Goal: Register for event/course

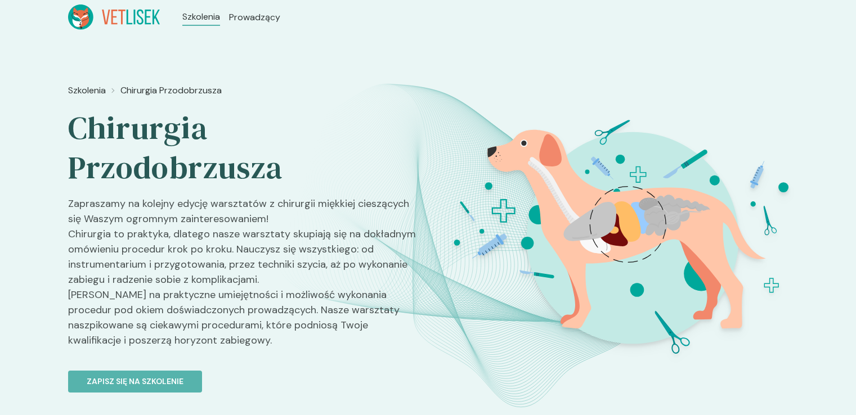
scroll to position [92, 0]
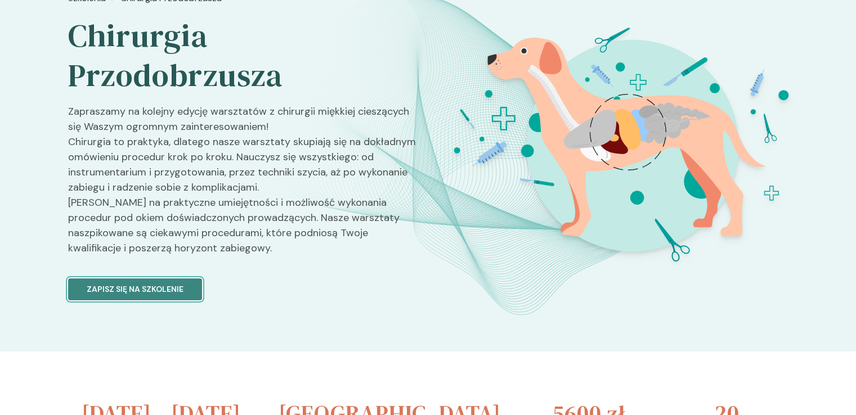
click at [157, 289] on p "Zapisz się na szkolenie" at bounding box center [135, 290] width 97 height 12
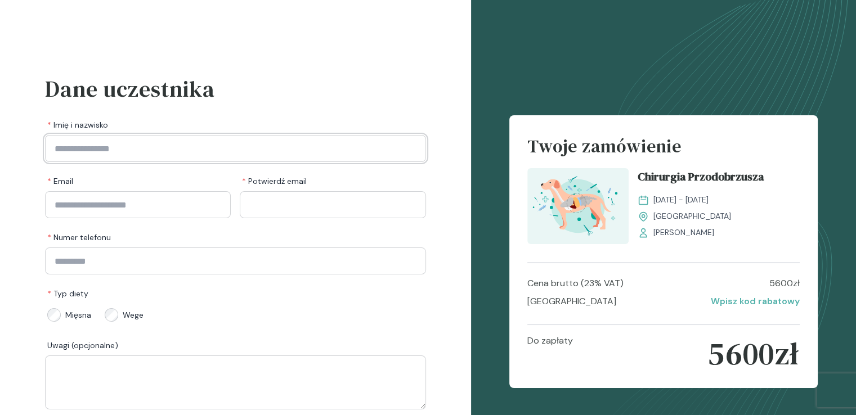
click at [214, 159] on input "Imię i nazwisko" at bounding box center [235, 148] width 381 height 27
type input "**********"
click at [127, 211] on input "Email" at bounding box center [138, 204] width 186 height 27
type input "**********"
click at [264, 209] on input "Potwierdź email" at bounding box center [333, 204] width 186 height 27
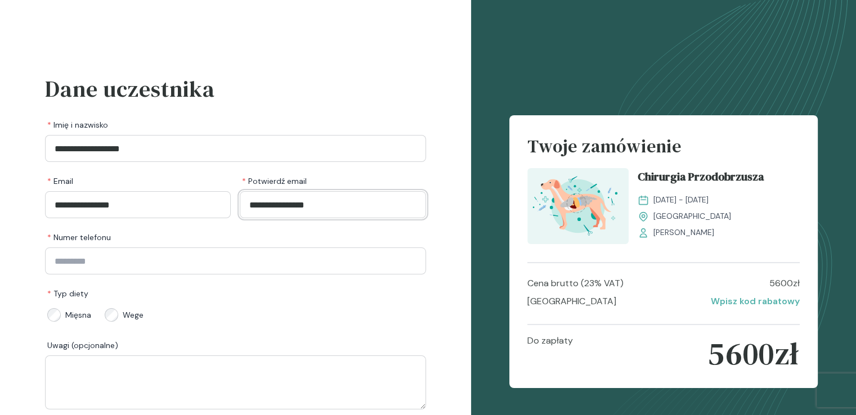
type input "**********"
click at [195, 262] on input "Numer telefonu" at bounding box center [235, 261] width 381 height 27
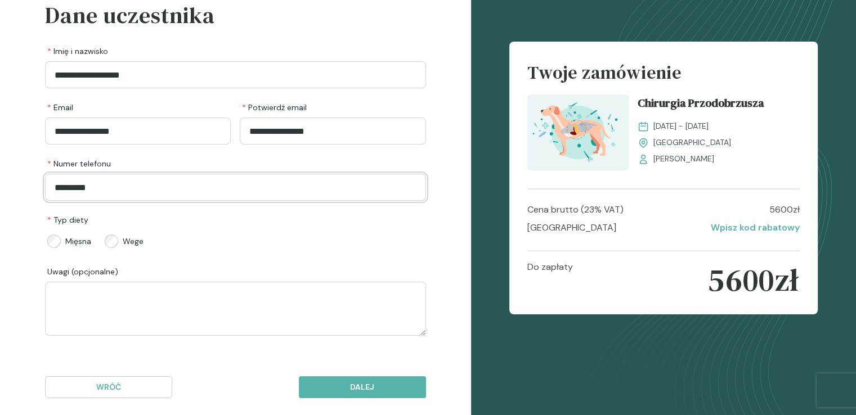
scroll to position [88, 0]
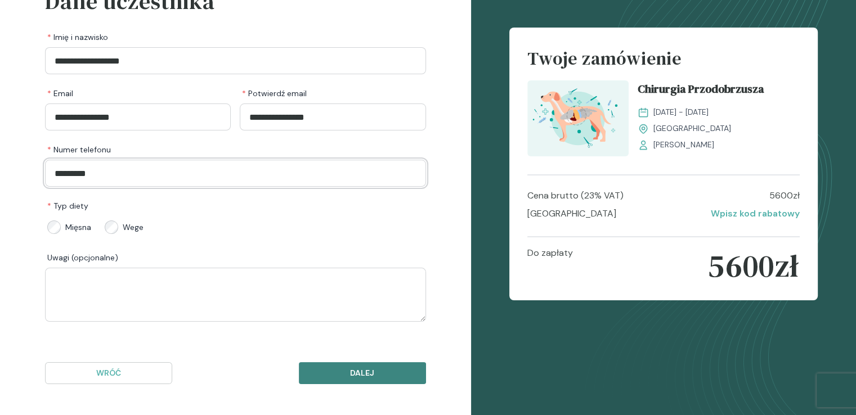
type input "*********"
click at [365, 370] on p "Dalej" at bounding box center [362, 373] width 108 height 12
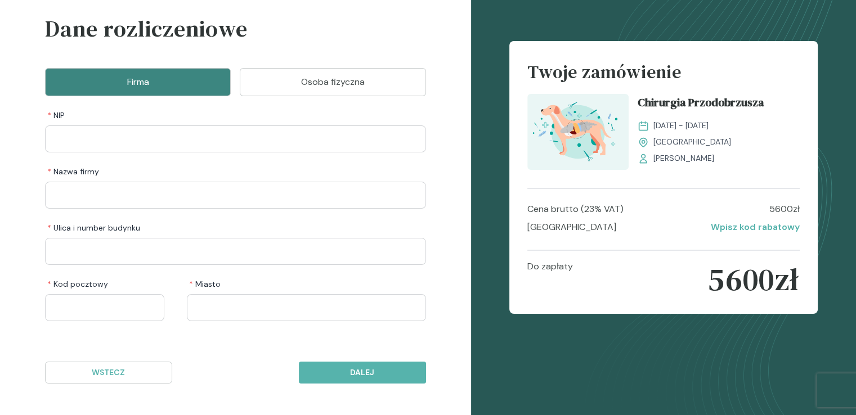
scroll to position [60, 0]
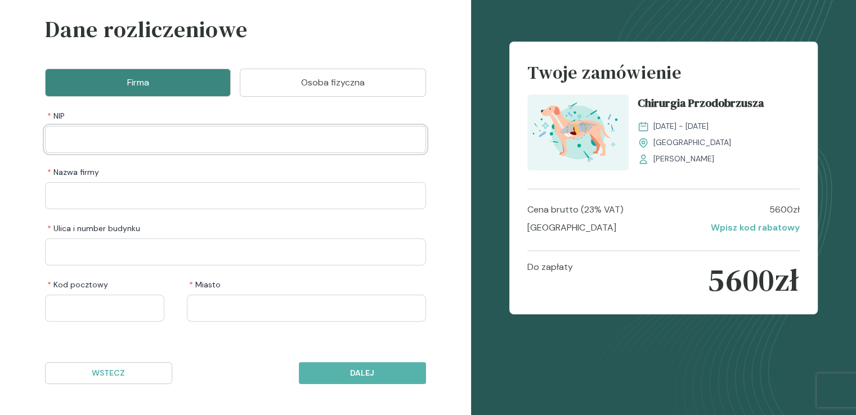
click at [144, 138] on input "NIP" at bounding box center [235, 139] width 381 height 27
type input "**********"
click at [150, 194] on input "Nazwa firmy" at bounding box center [235, 195] width 381 height 27
type input "**********"
click at [92, 249] on input "Ulica i number budynku" at bounding box center [235, 252] width 381 height 27
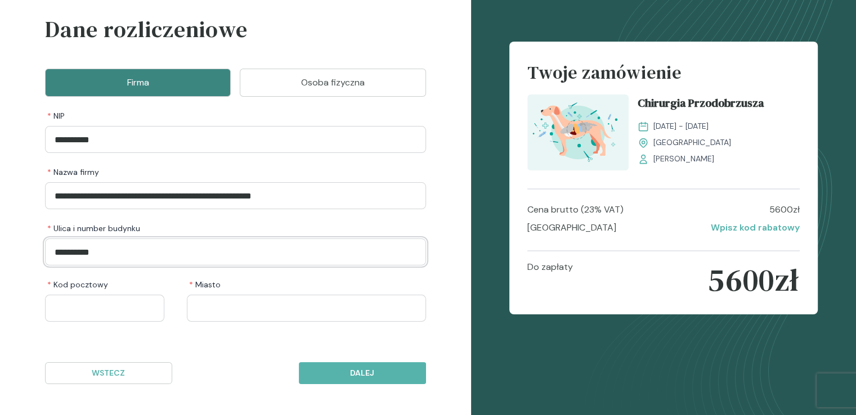
type input "**********"
click at [94, 313] on input "Kod pocztowy" at bounding box center [104, 308] width 119 height 27
type input "******"
click at [209, 311] on input "Miasto" at bounding box center [306, 308] width 239 height 27
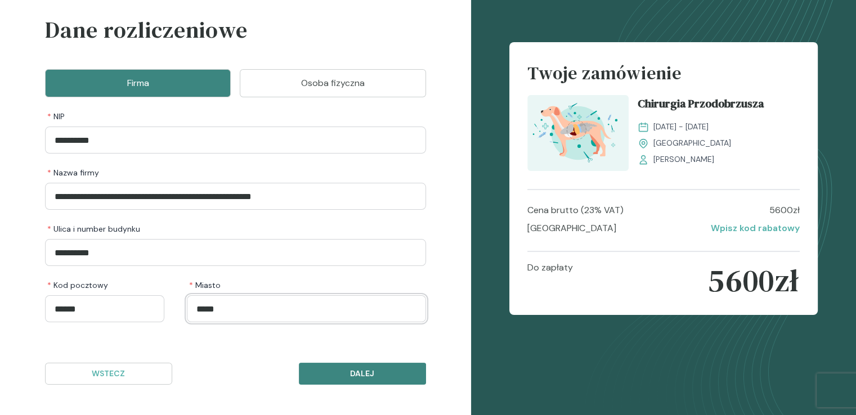
type input "*****"
click at [350, 370] on p "Dalej" at bounding box center [362, 374] width 108 height 12
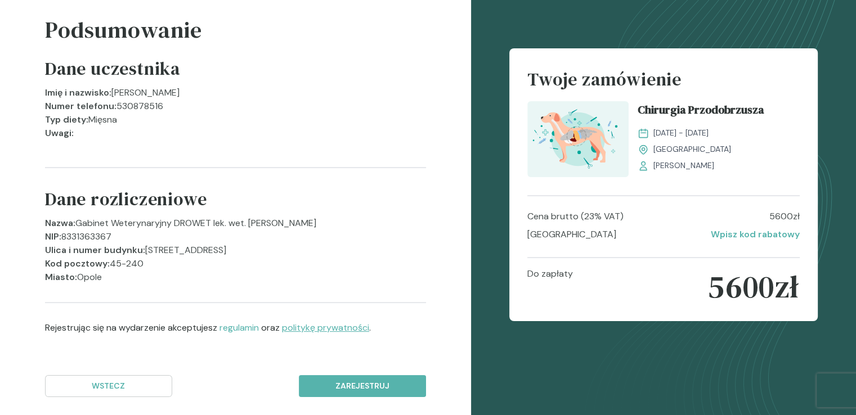
scroll to position [72, 0]
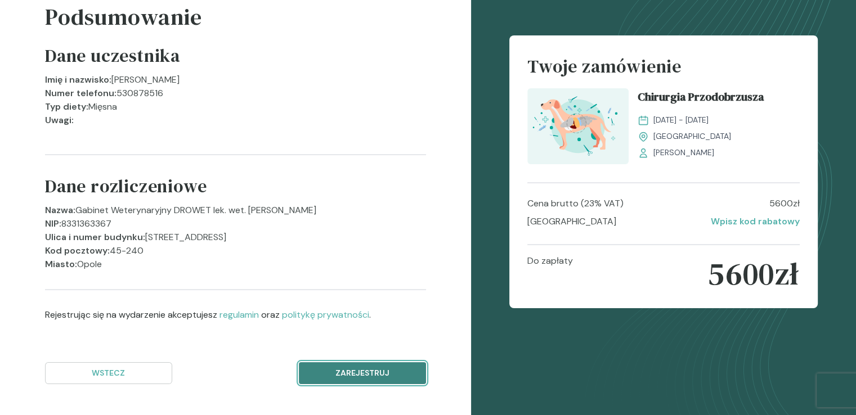
click at [353, 374] on p "Zarejestruj" at bounding box center [362, 373] width 108 height 12
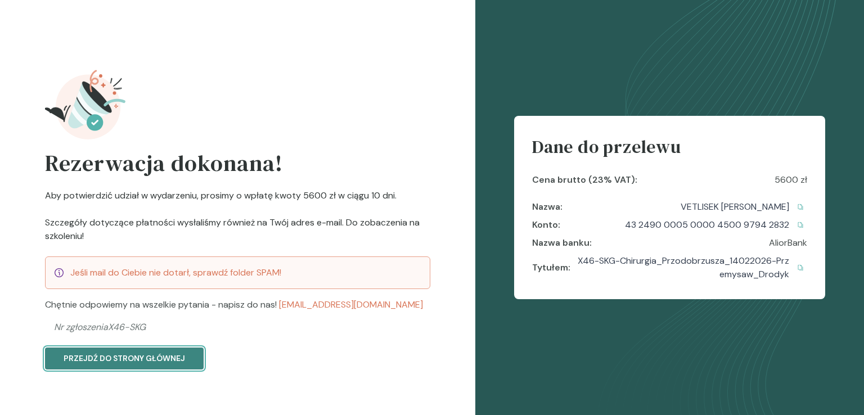
click at [122, 361] on p "Przejdź do strony głównej" at bounding box center [125, 359] width 122 height 12
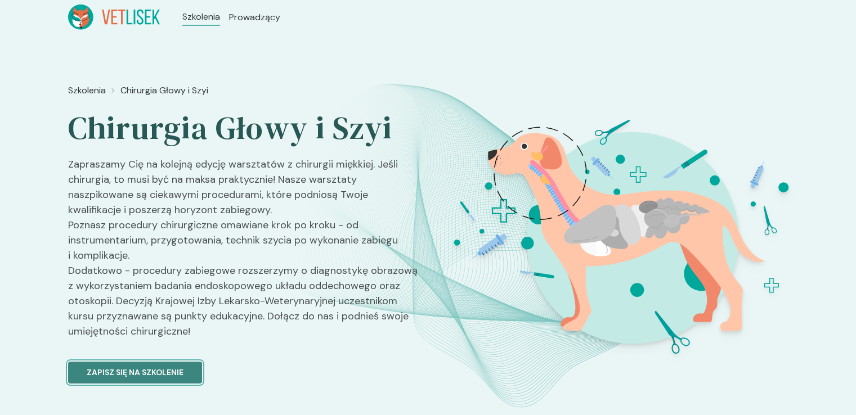
click at [153, 362] on button "Zapisz się na szkolenie" at bounding box center [135, 373] width 134 height 22
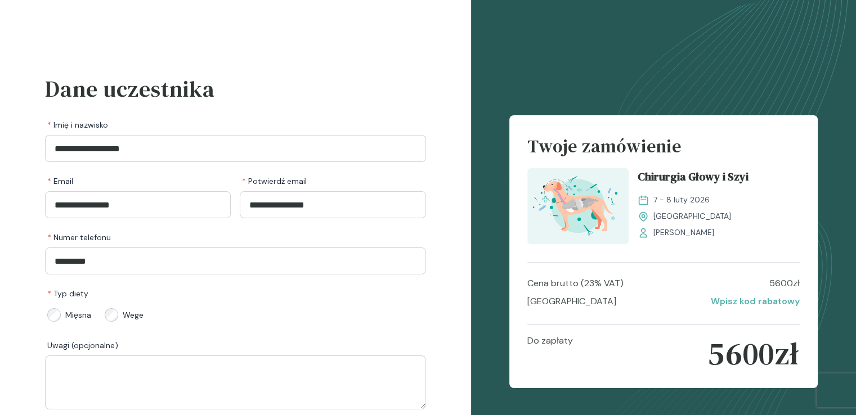
scroll to position [88, 0]
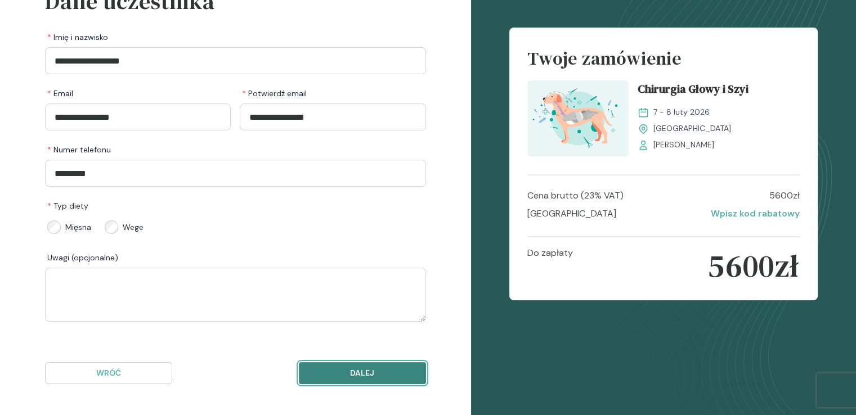
click at [356, 378] on p "Dalej" at bounding box center [362, 373] width 108 height 12
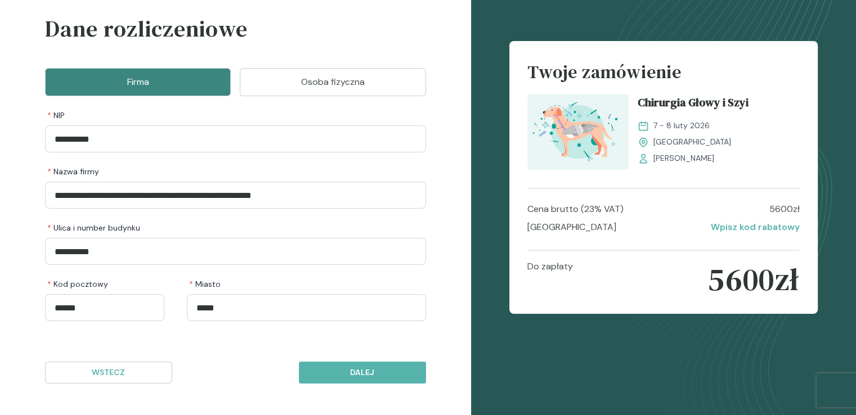
scroll to position [60, 0]
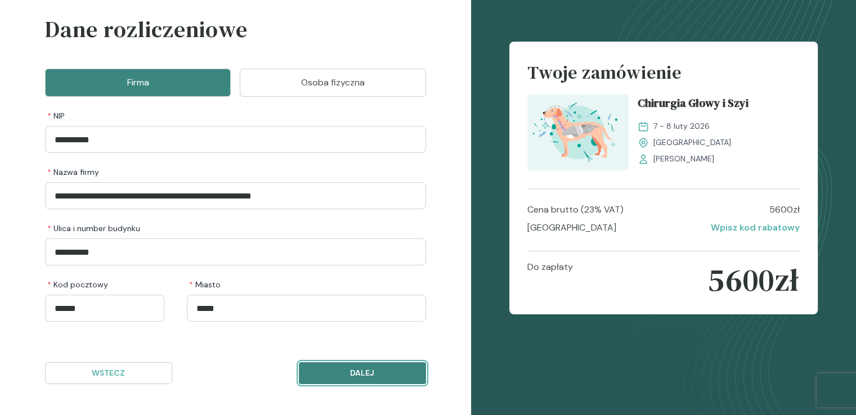
click at [360, 364] on button "Dalej" at bounding box center [362, 373] width 127 height 22
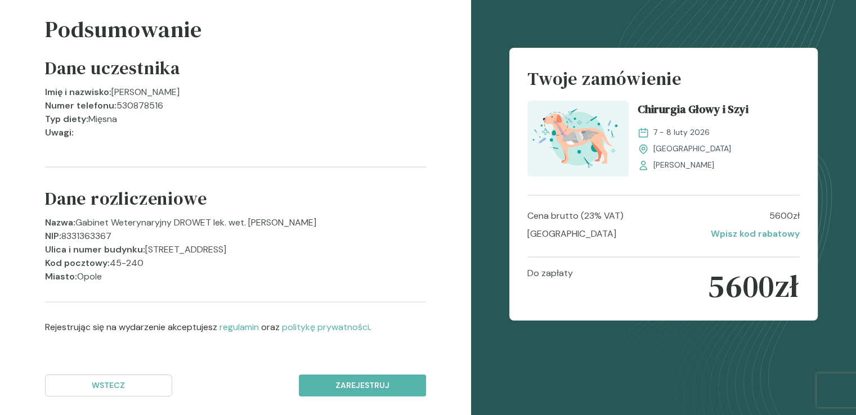
scroll to position [72, 0]
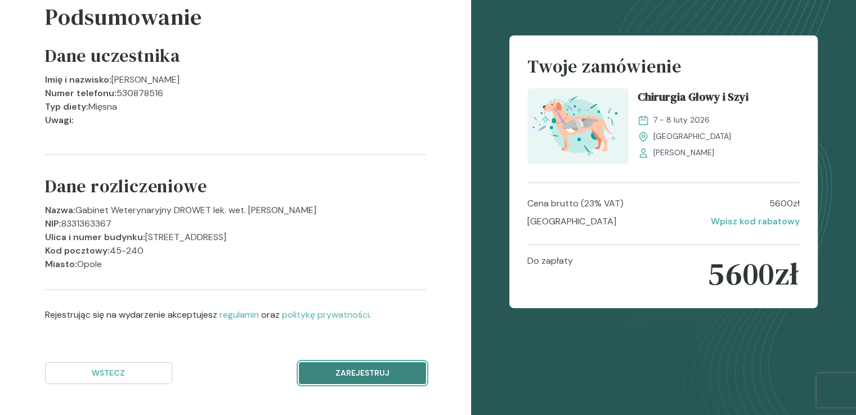
click at [351, 367] on p "Zarejestruj" at bounding box center [362, 373] width 108 height 12
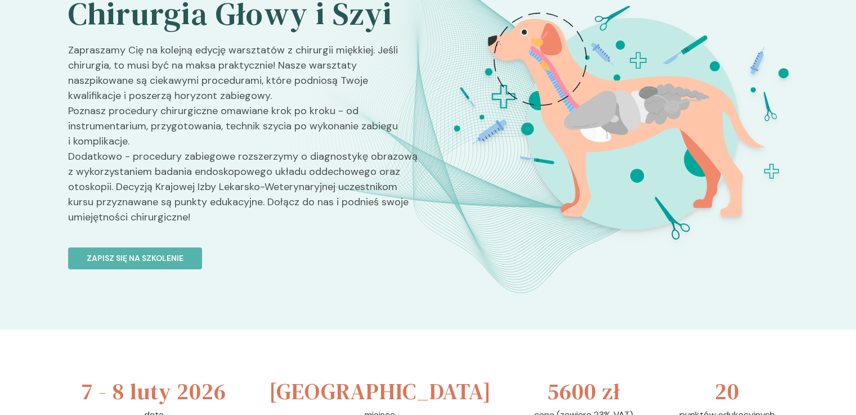
scroll to position [110, 0]
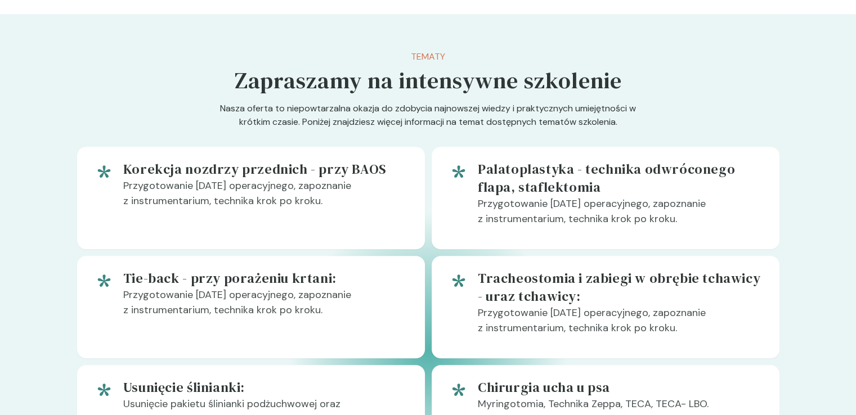
scroll to position [568, 0]
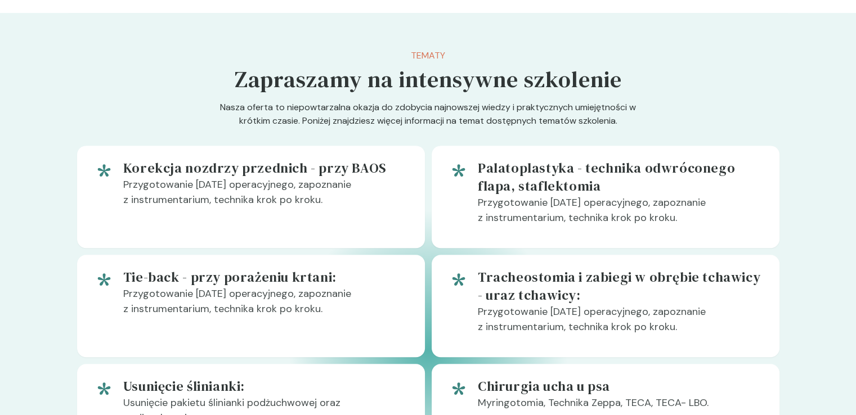
click at [653, 212] on p "Przygotowanie [DATE] operacyjnego, zapoznanie z instrumentarium, technika krok …" at bounding box center [620, 214] width 284 height 39
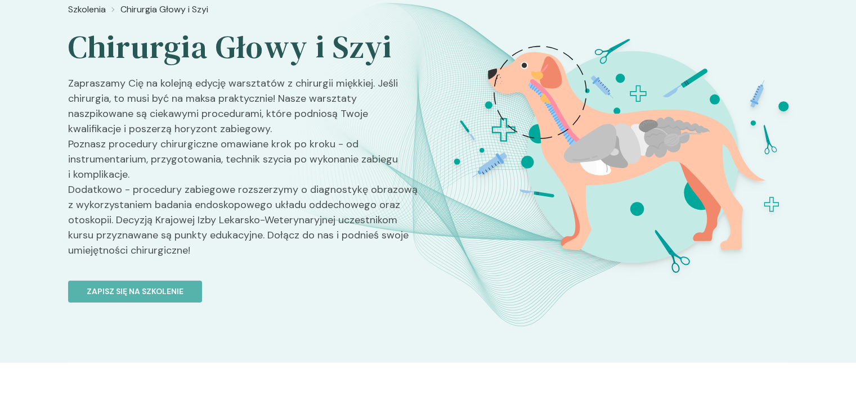
scroll to position [0, 0]
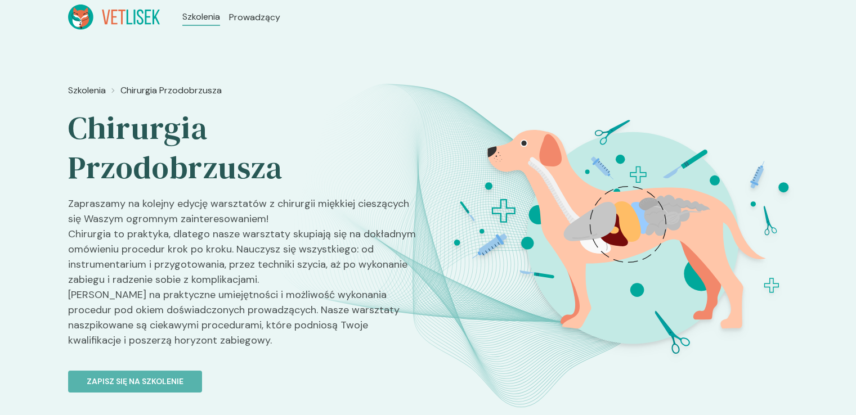
click at [275, 232] on p "Zapraszamy na kolejny edycję warsztatów z chirurgii miękkiej cieszących się Was…" at bounding box center [243, 276] width 351 height 161
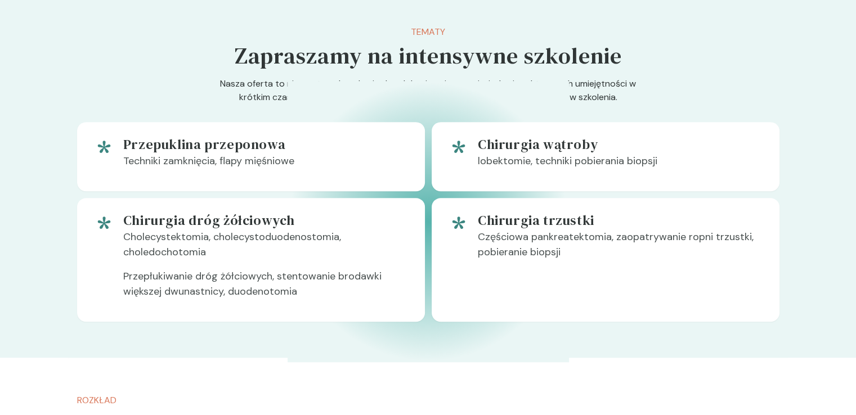
scroll to position [402, 0]
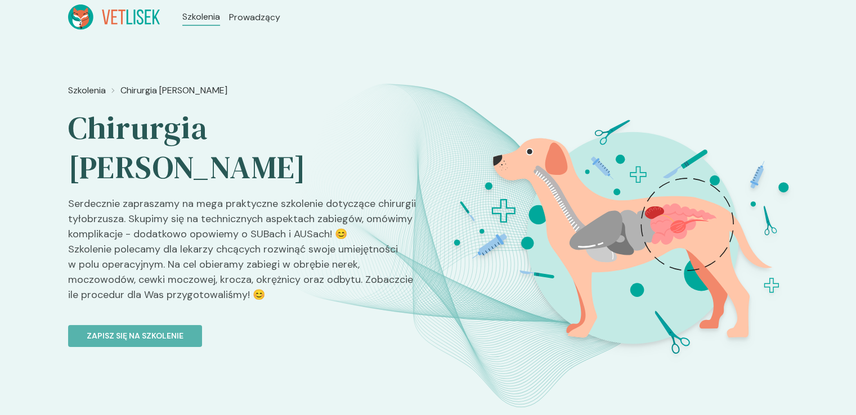
click at [194, 196] on p "Serdecznie zapraszamy na mega praktyczne szkolenie dotyczące chirurgii tyłobrzu…" at bounding box center [243, 253] width 351 height 115
click at [149, 330] on p "Zapisz się na szkolenie" at bounding box center [135, 336] width 97 height 12
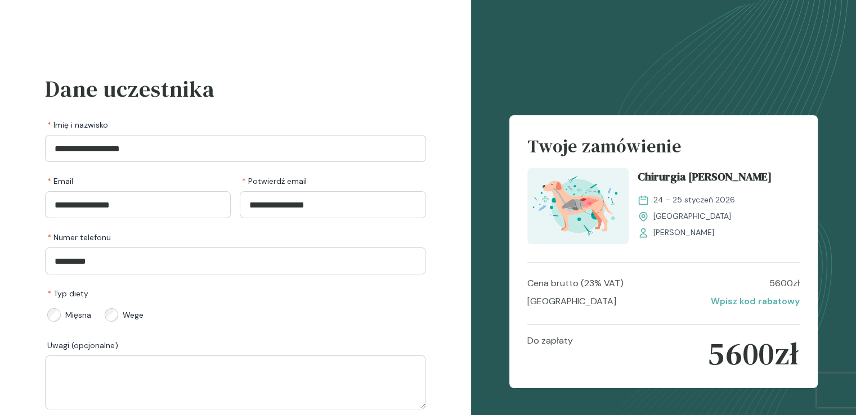
scroll to position [88, 0]
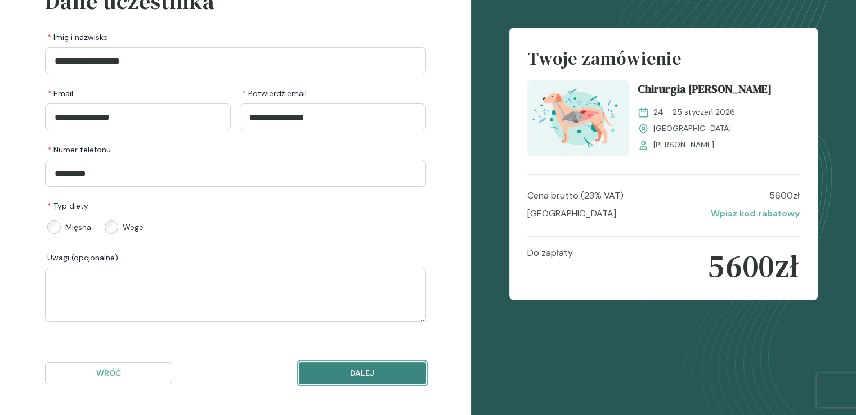
click at [332, 365] on button "Dalej" at bounding box center [362, 373] width 127 height 22
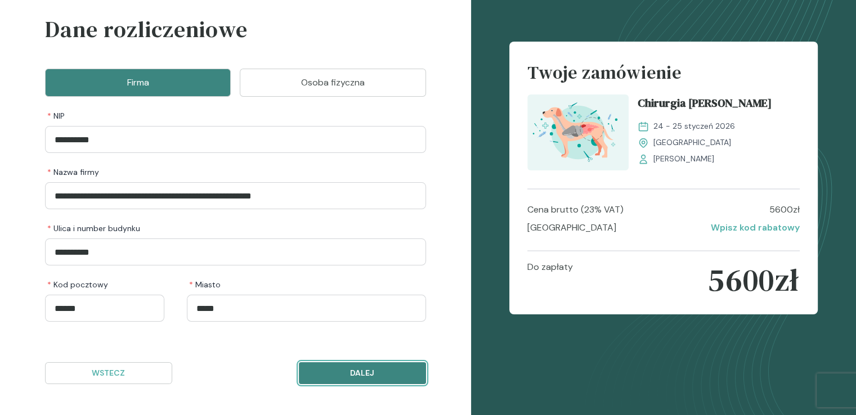
click at [355, 372] on p "Dalej" at bounding box center [362, 373] width 108 height 12
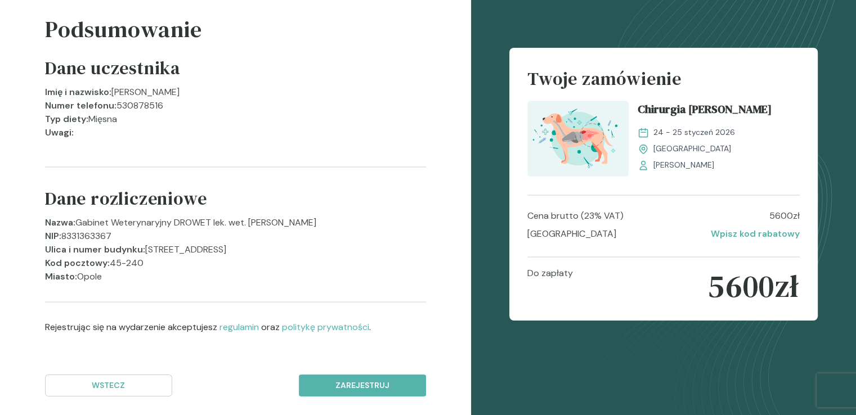
scroll to position [71, 0]
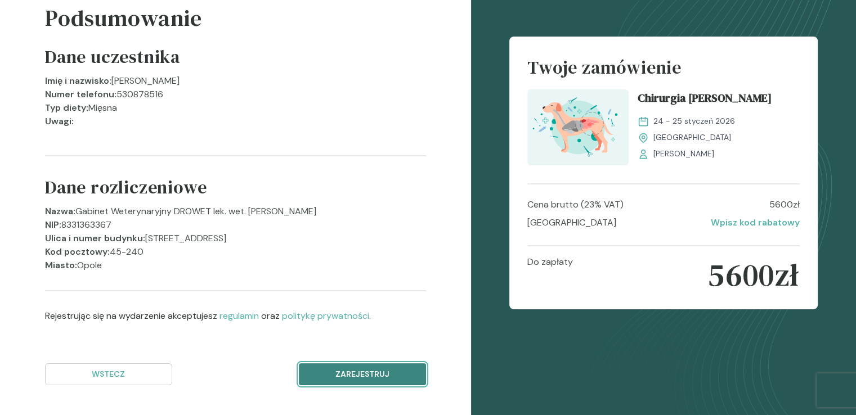
click at [369, 371] on p "Zarejestruj" at bounding box center [362, 375] width 108 height 12
